Goal: Task Accomplishment & Management: Manage account settings

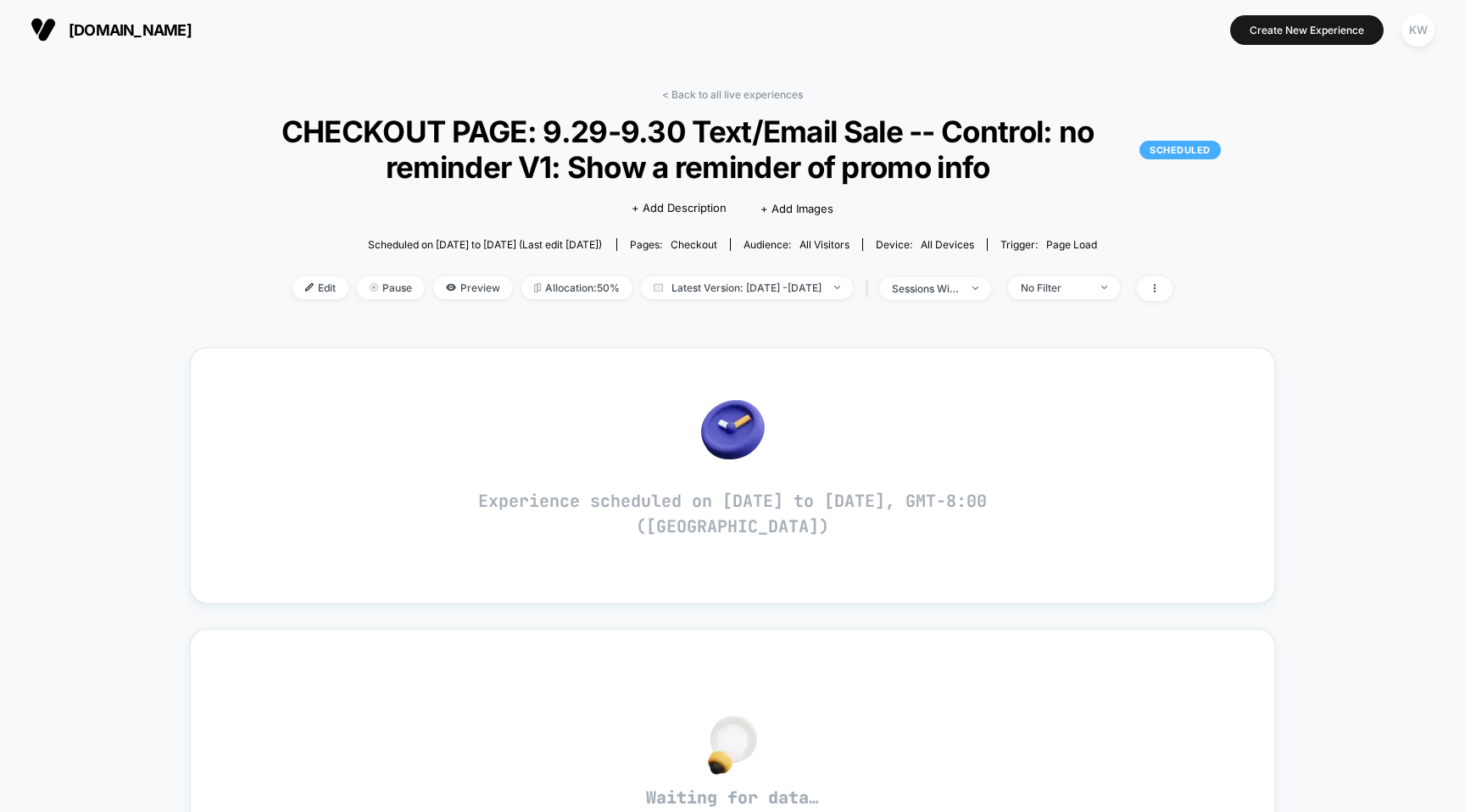
click at [132, 29] on span "[DOMAIN_NAME]" at bounding box center [130, 30] width 123 height 18
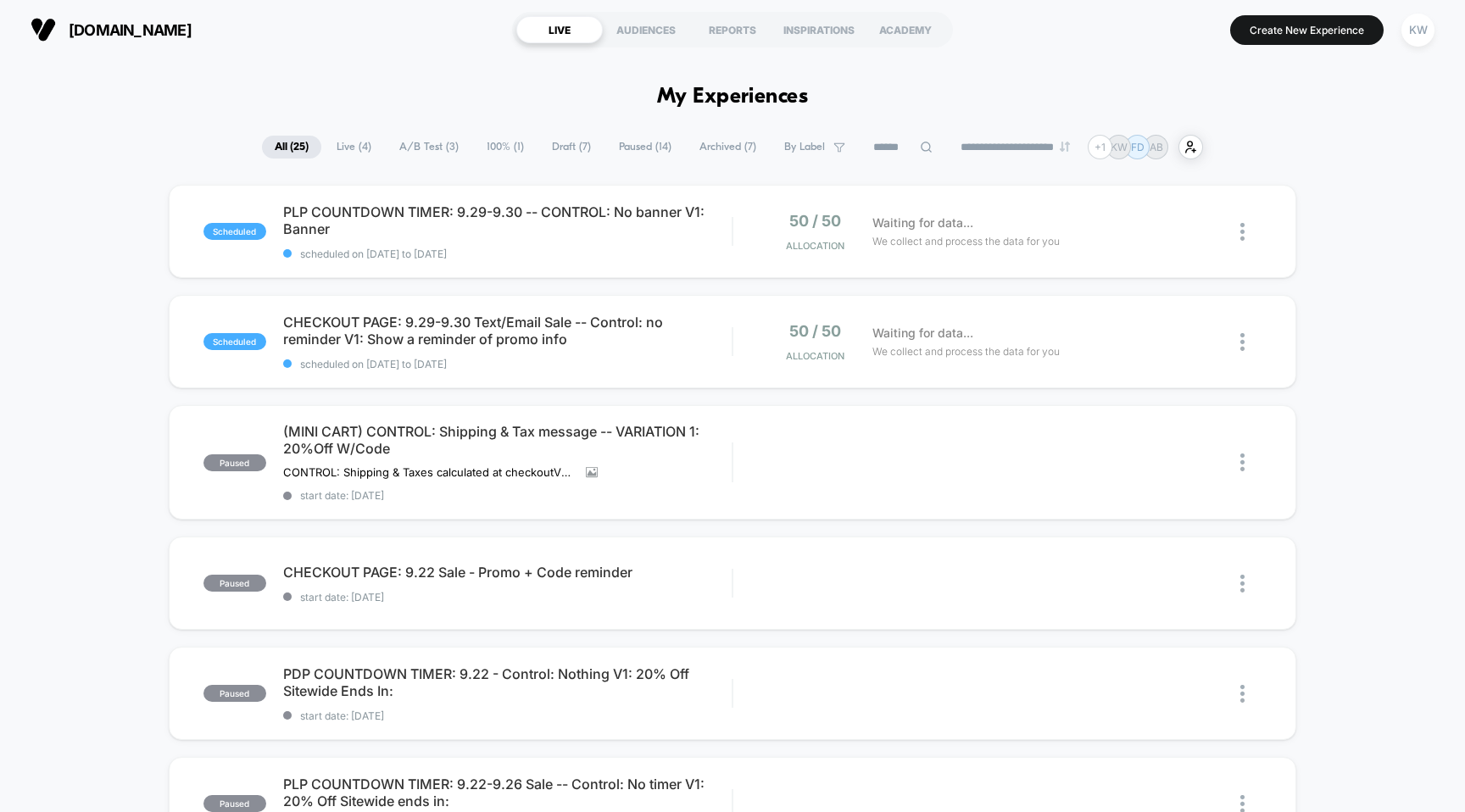
click at [354, 150] on span "Live ( 4 )" at bounding box center [354, 147] width 60 height 23
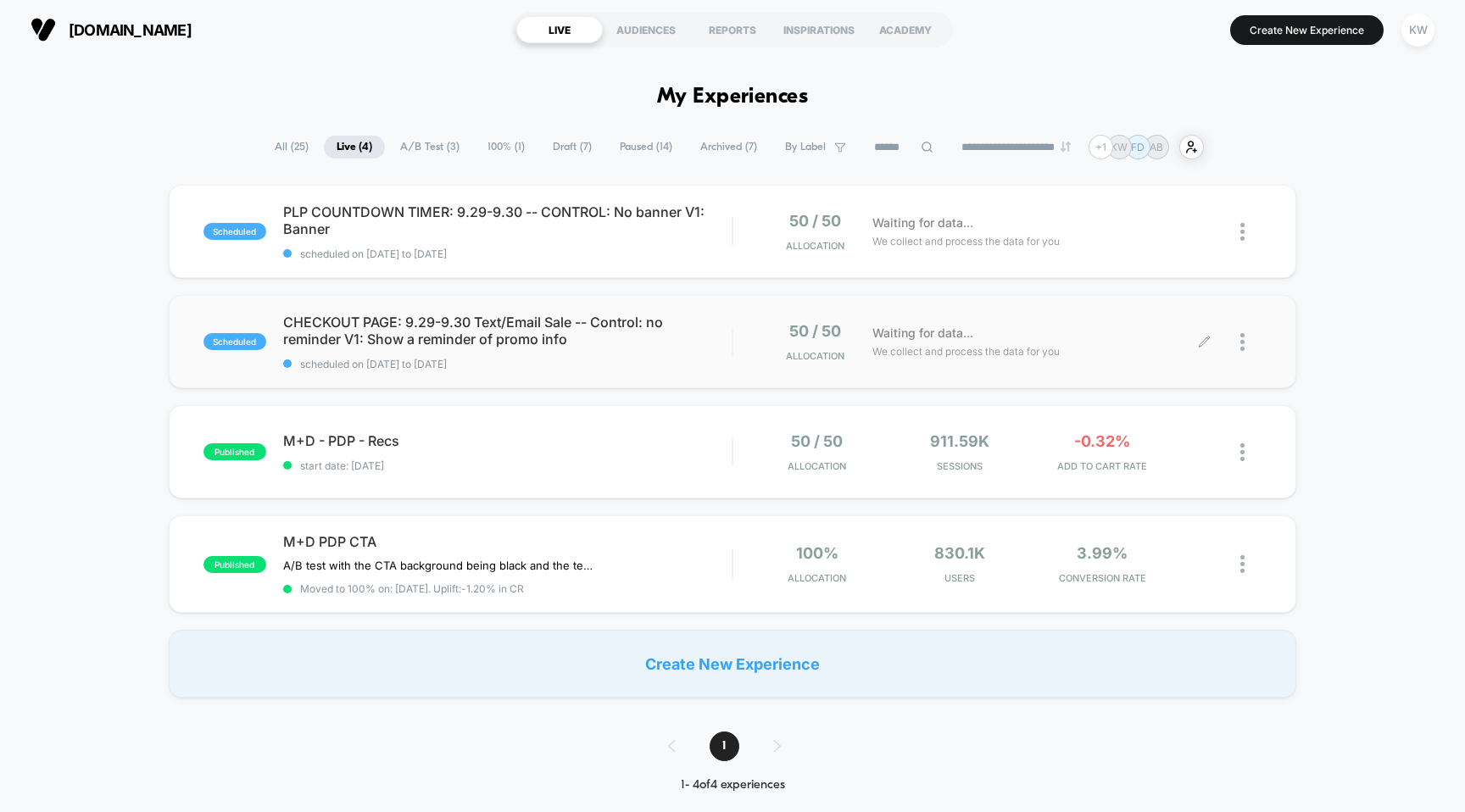
click at [1238, 339] on div at bounding box center [1233, 342] width 57 height 40
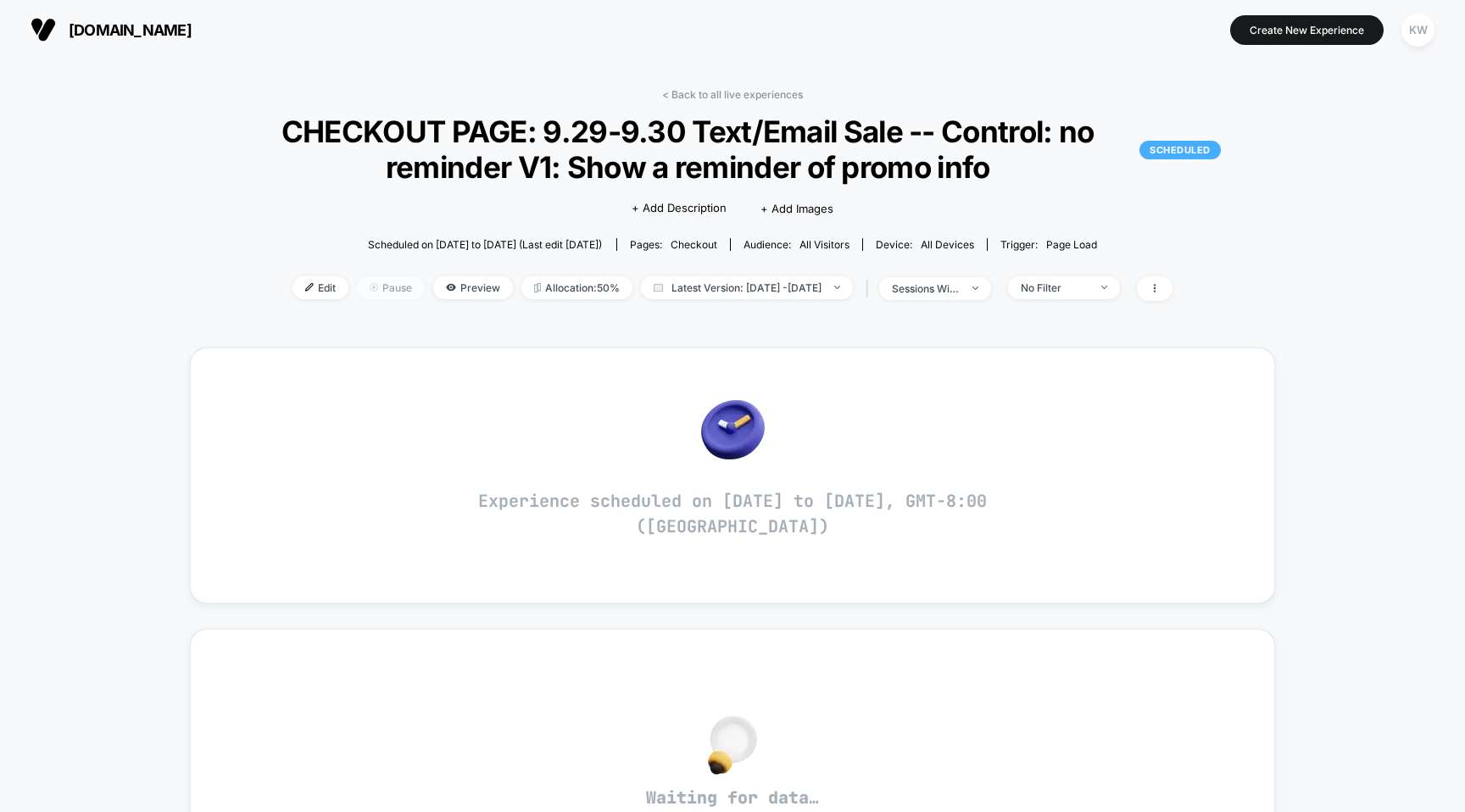
click at [357, 289] on span "Pause" at bounding box center [391, 287] width 68 height 23
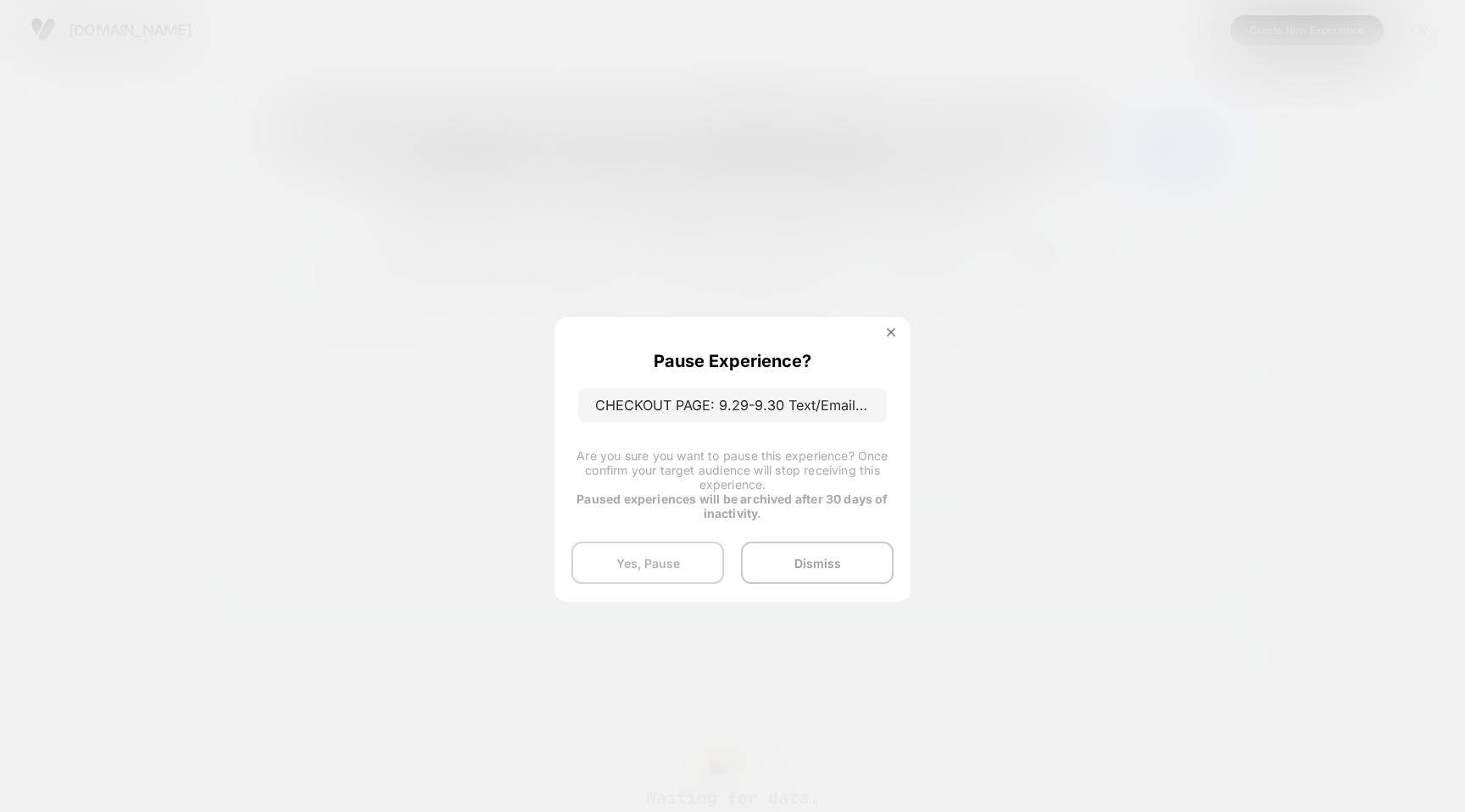
click at [705, 555] on button "Yes, Pause" at bounding box center [647, 563] width 152 height 43
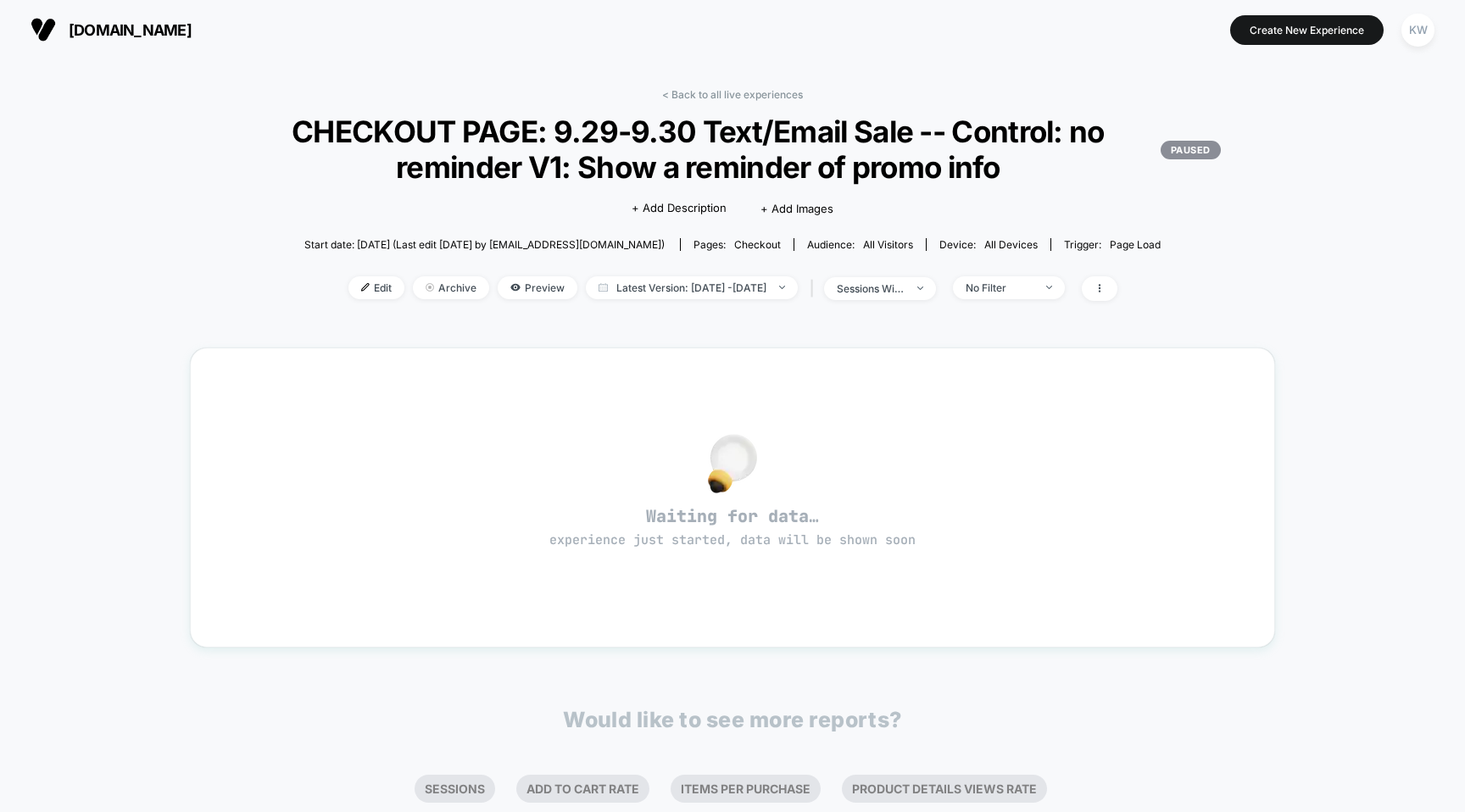
click at [135, 26] on span "[DOMAIN_NAME]" at bounding box center [130, 30] width 123 height 18
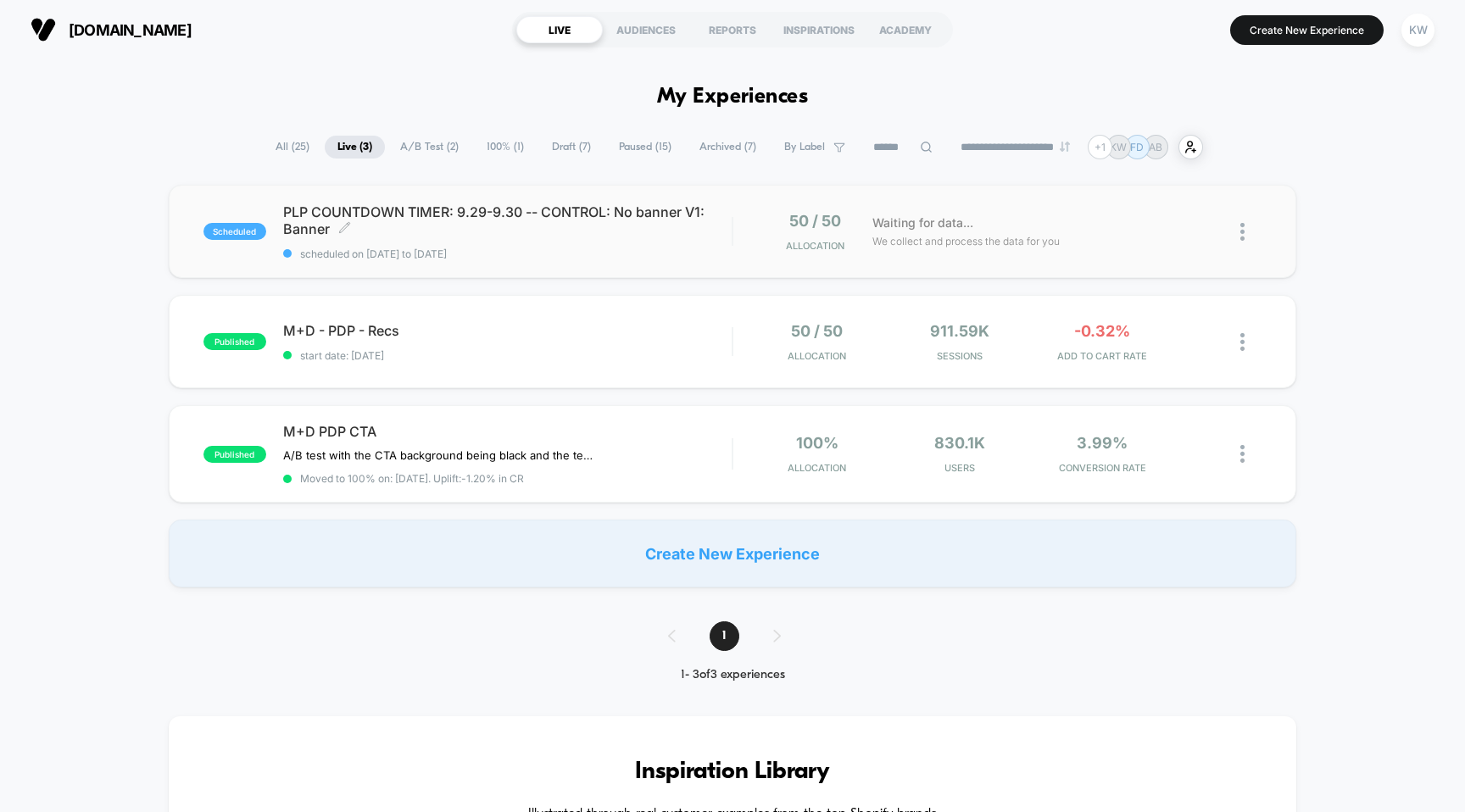
click at [485, 228] on span "PLP COUNTDOWN TIMER: 9.29-9.30 -- CONTROL: No banner V1: Banner Click to edit e…" at bounding box center [508, 220] width 449 height 34
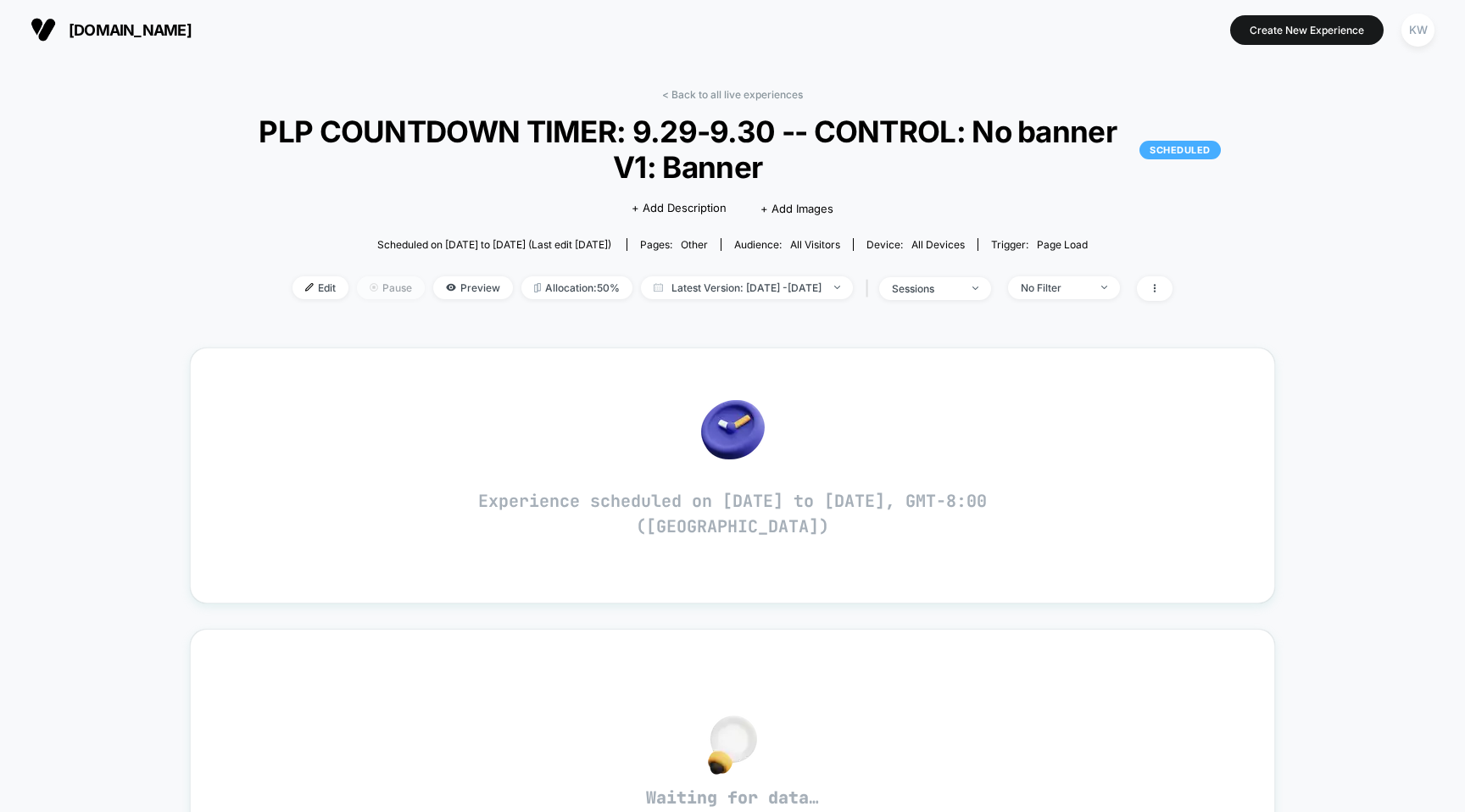
click at [385, 280] on span "Pause" at bounding box center [391, 287] width 68 height 23
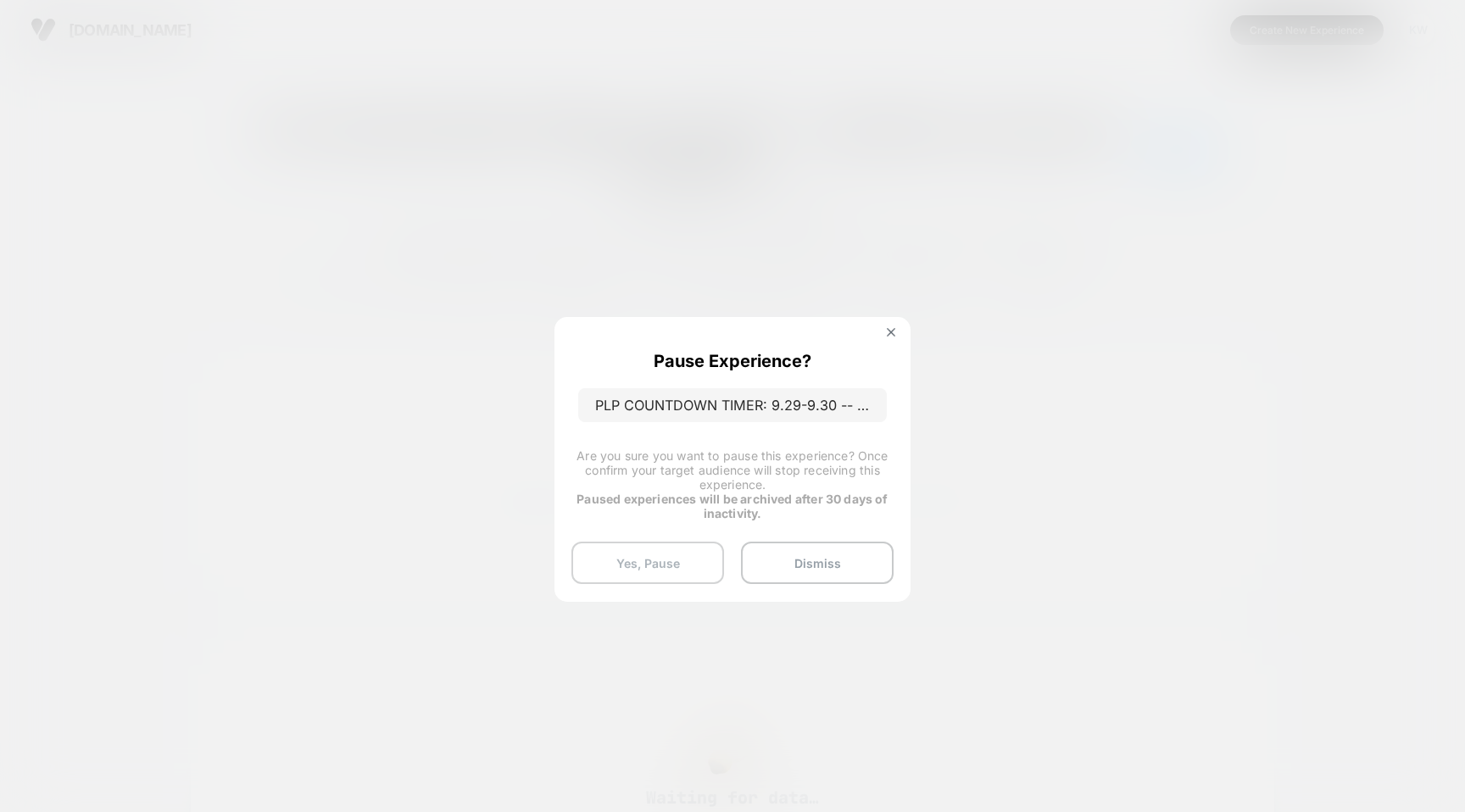
click at [656, 564] on button "Yes, Pause" at bounding box center [647, 563] width 152 height 43
